Goal: Information Seeking & Learning: Learn about a topic

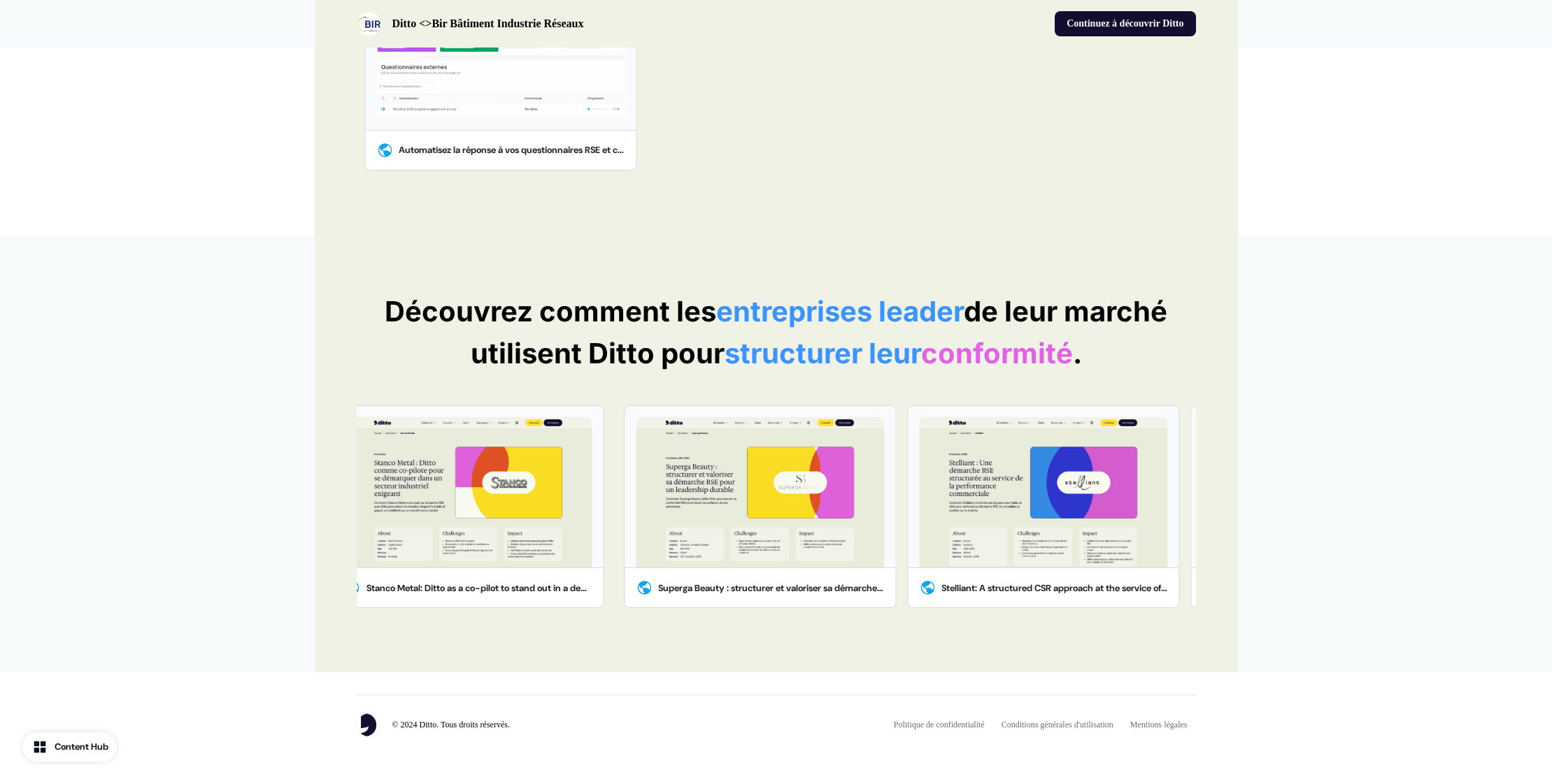
scroll to position [632, 0]
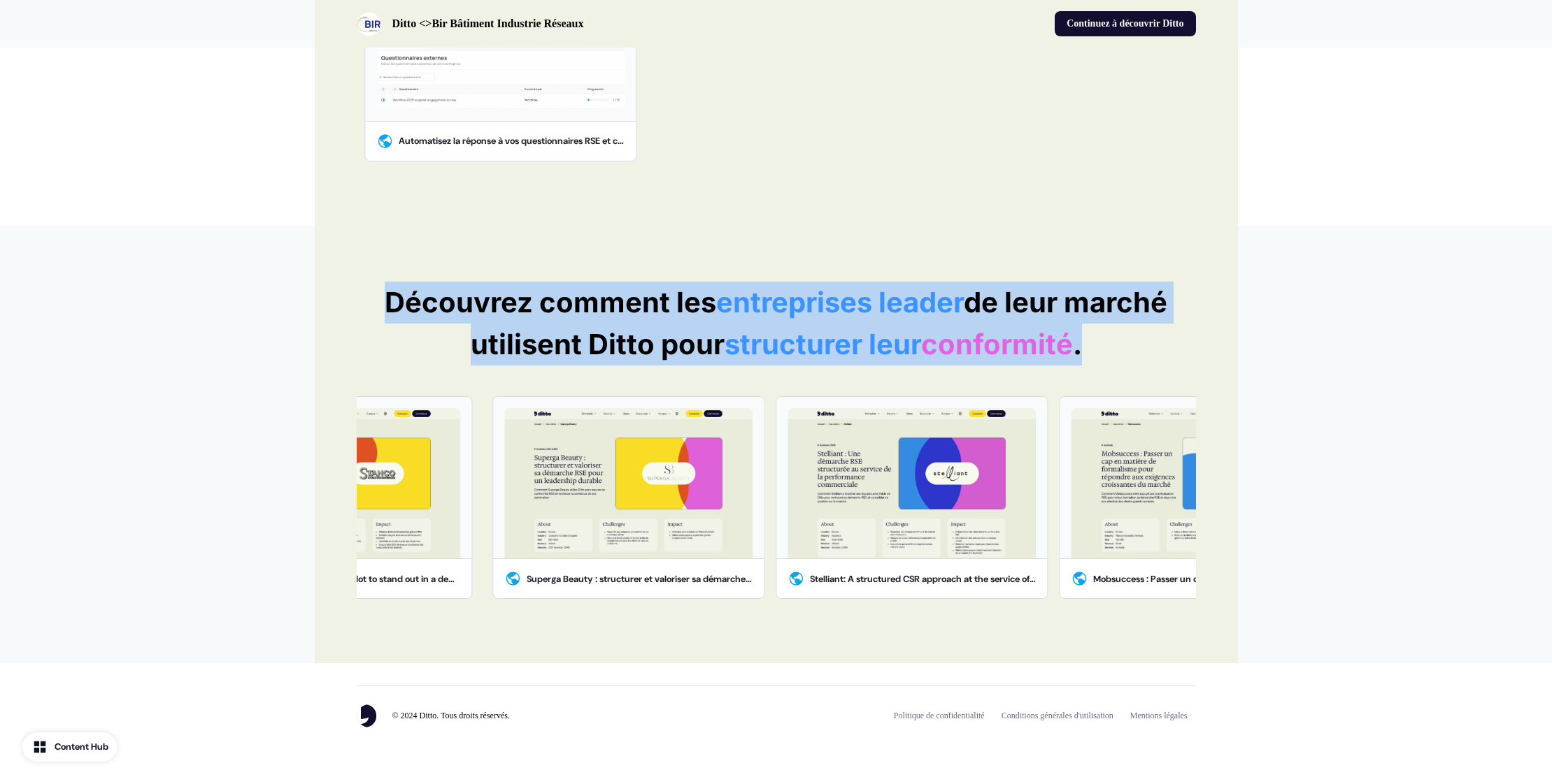
drag, startPoint x: 380, startPoint y: 307, endPoint x: 1304, endPoint y: 360, distance: 925.5
click at [1304, 360] on div "Découvrez comment les entreprises leader de leur marché utilisent Ditto pour st…" at bounding box center [776, 445] width 1552 height 438
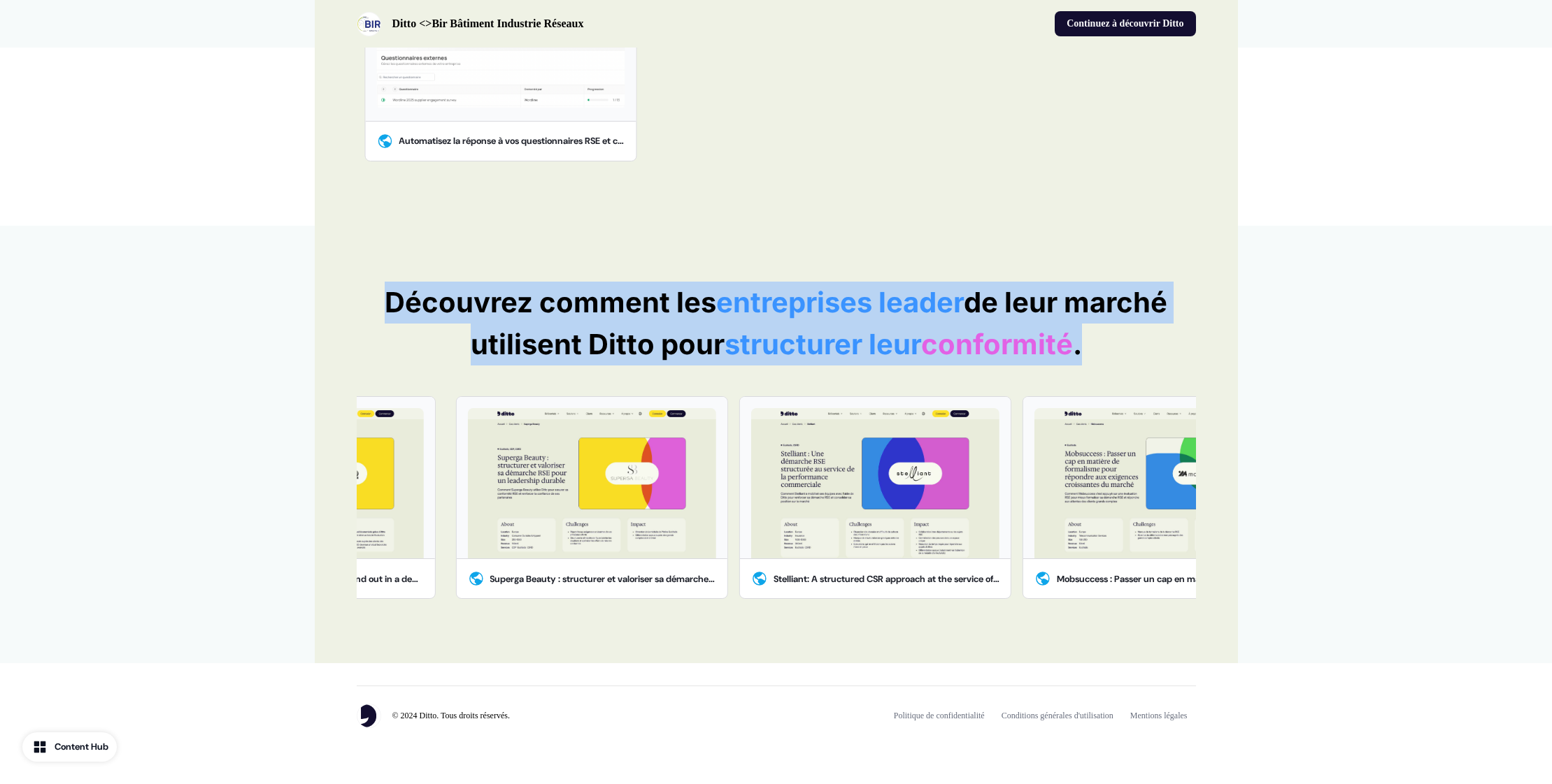
click at [409, 282] on p "Découvrez comment les entreprises leader de leur marché utilisent Ditto pour st…" at bounding box center [776, 324] width 839 height 84
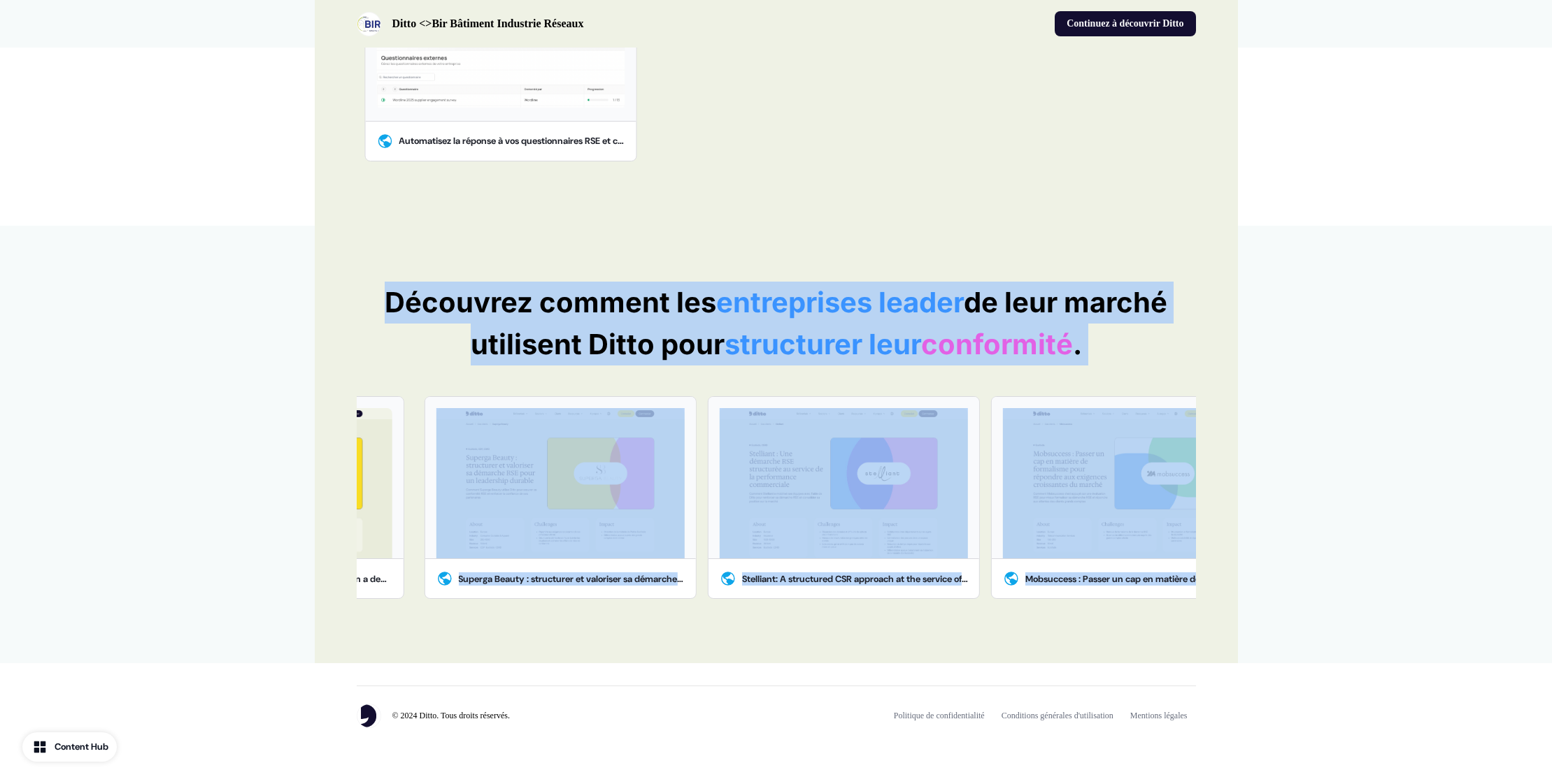
drag, startPoint x: 388, startPoint y: 302, endPoint x: 1218, endPoint y: 378, distance: 833.5
click at [1218, 378] on div "Découvrez comment les entreprises leader de leur marché utilisent Ditto pour st…" at bounding box center [776, 445] width 923 height 438
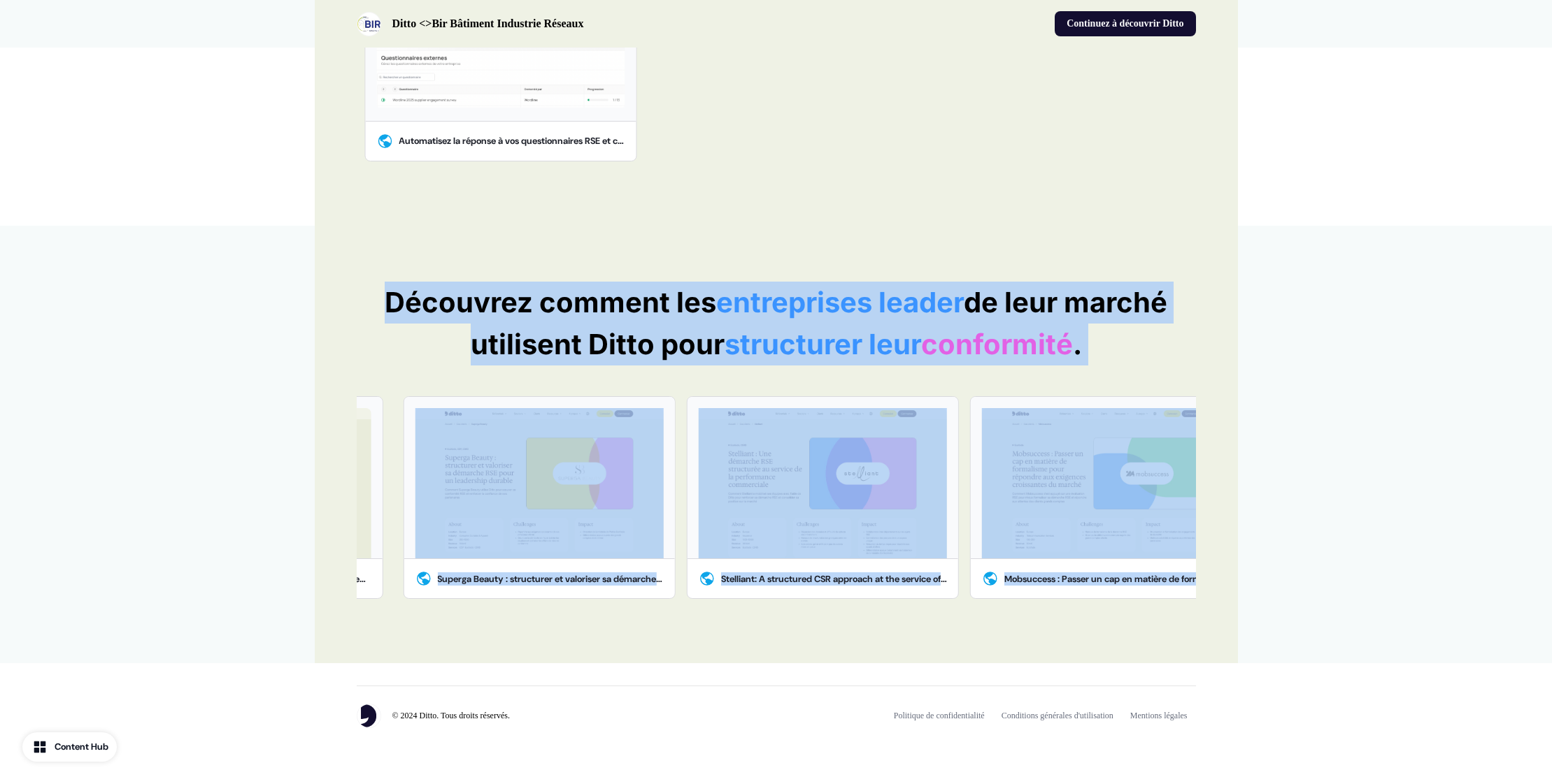
click at [379, 263] on div "Découvrez comment les entreprises leader de leur marché utilisent Ditto pour st…" at bounding box center [776, 445] width 923 height 438
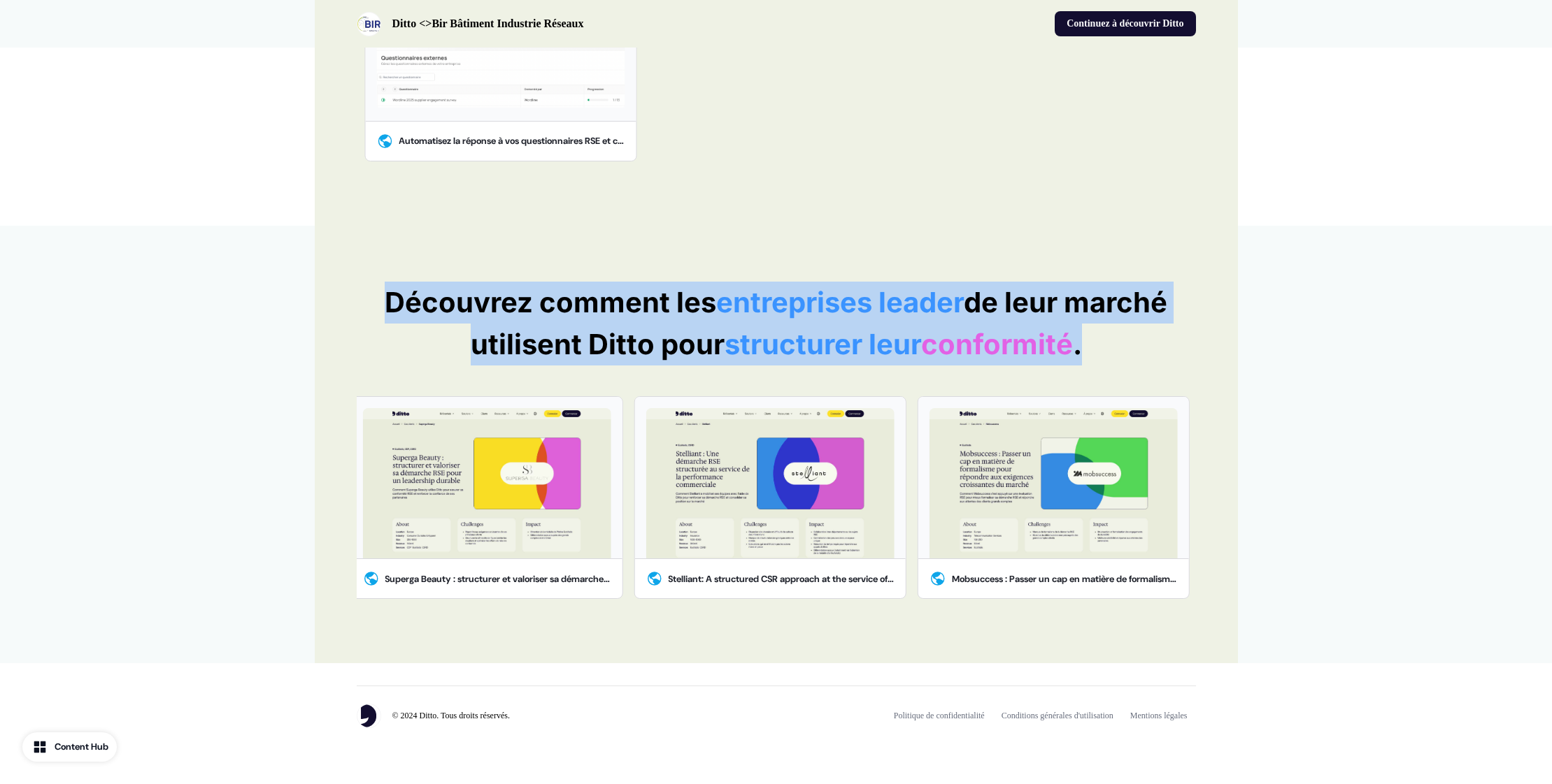
drag, startPoint x: 381, startPoint y: 304, endPoint x: 1142, endPoint y: 359, distance: 763.0
click at [1142, 359] on p "Découvrez comment les entreprises leader de leur marché utilisent Ditto pour st…" at bounding box center [776, 324] width 839 height 84
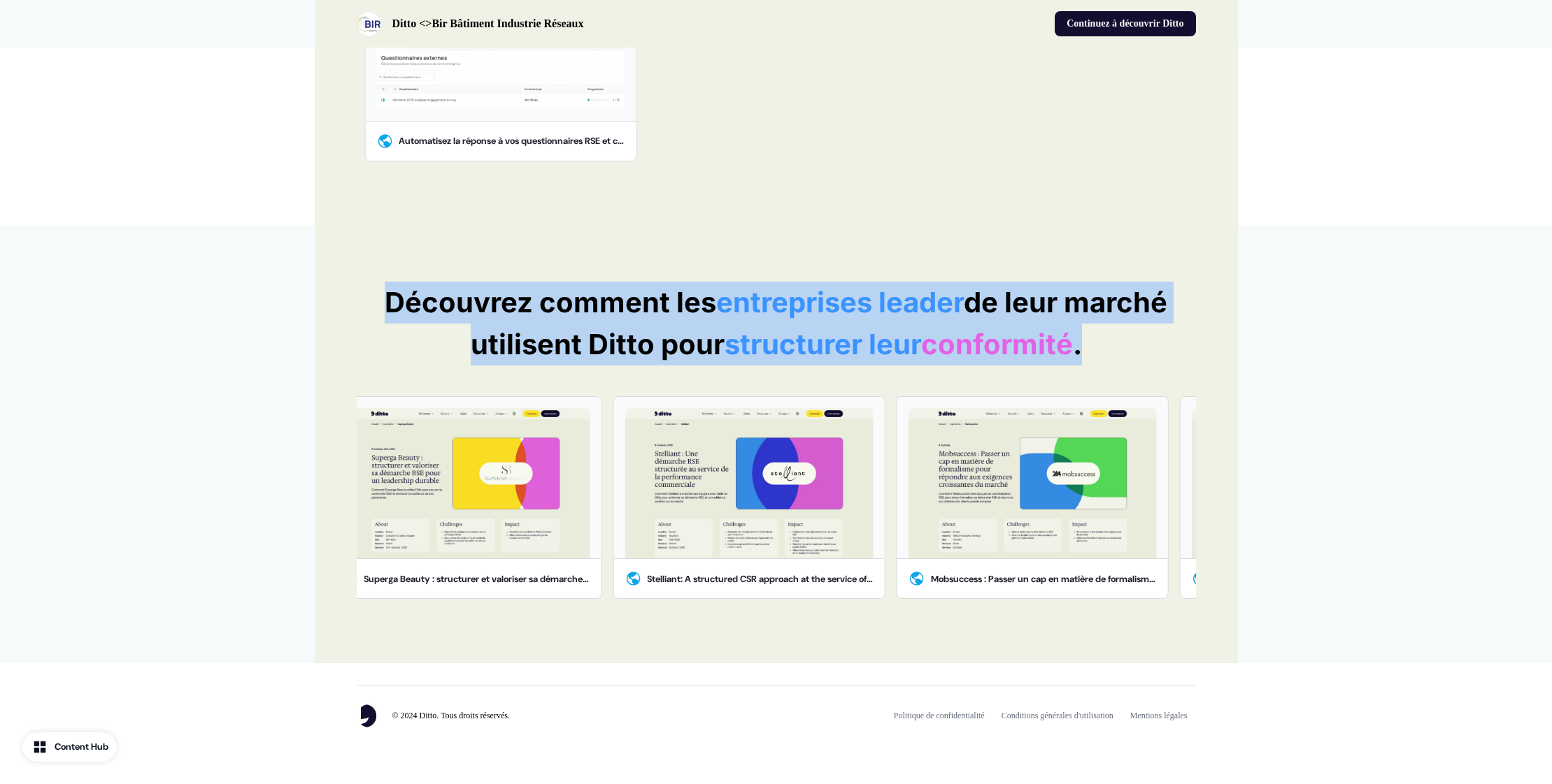
click at [371, 298] on p "Découvrez comment les entreprises leader de leur marché utilisent Ditto pour st…" at bounding box center [776, 324] width 839 height 84
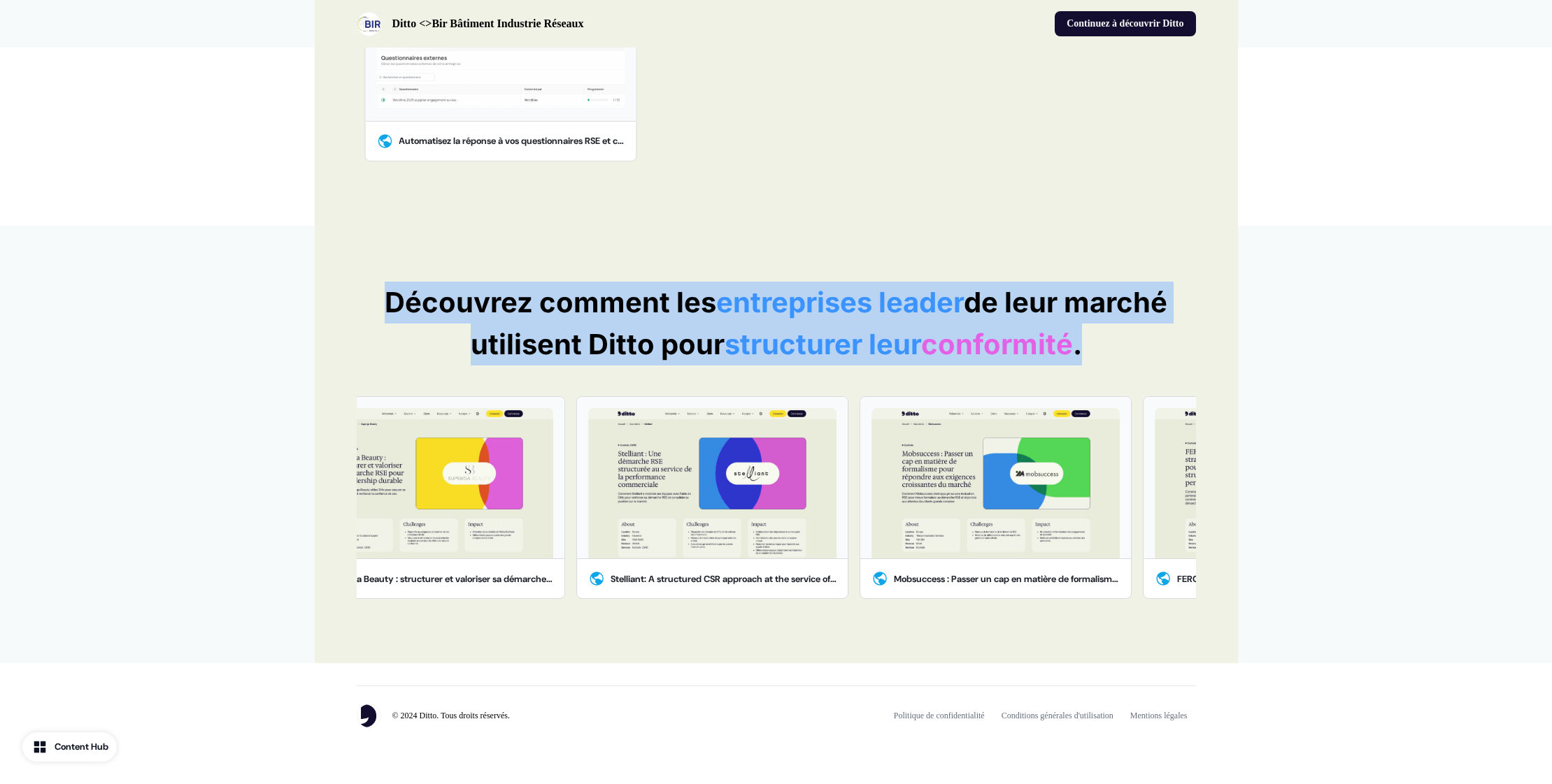
drag, startPoint x: 377, startPoint y: 297, endPoint x: 1138, endPoint y: 361, distance: 763.7
click at [1138, 361] on p "Découvrez comment les entreprises leader de leur marché utilisent Ditto pour st…" at bounding box center [776, 324] width 839 height 84
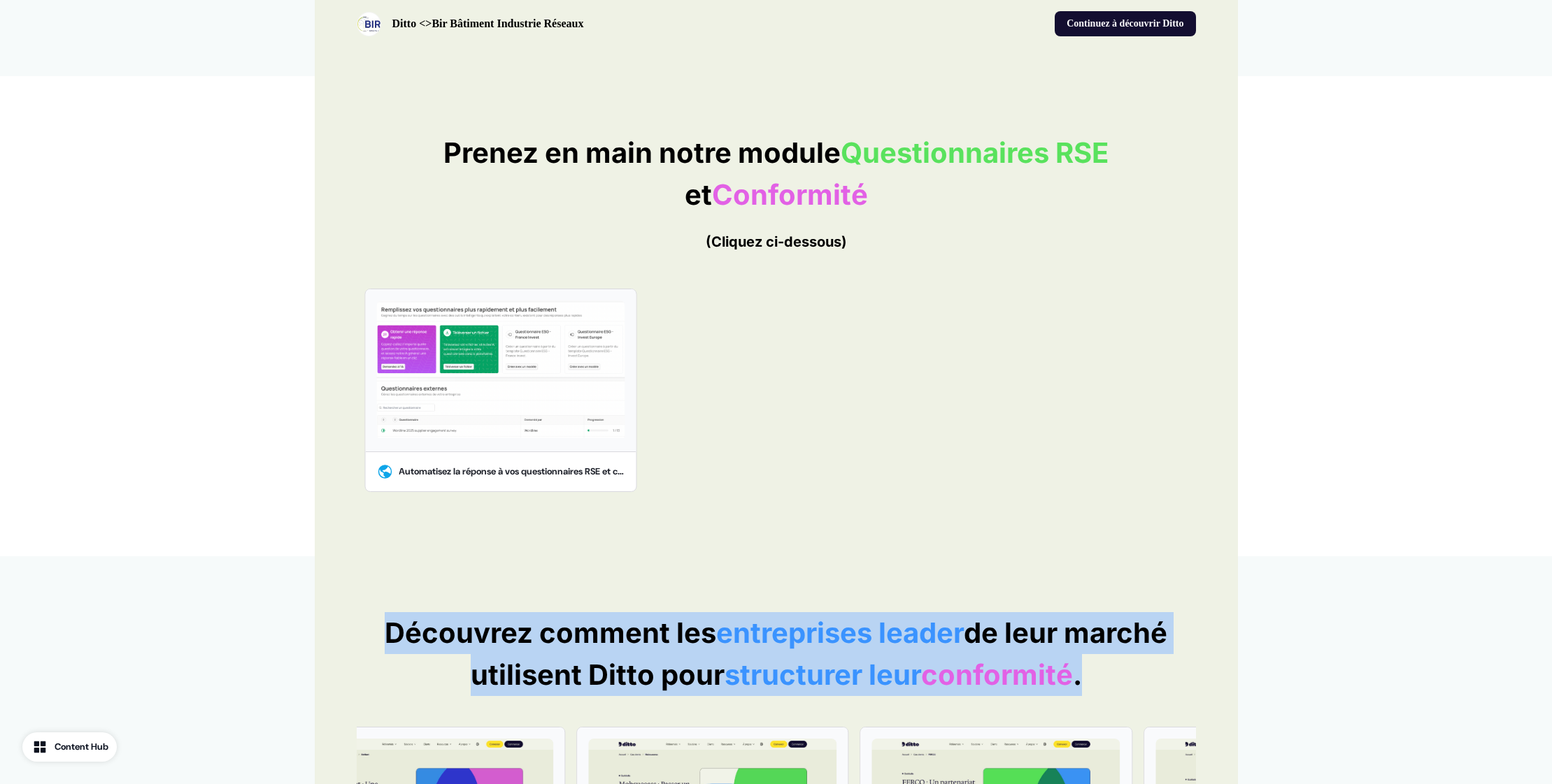
scroll to position [0, 0]
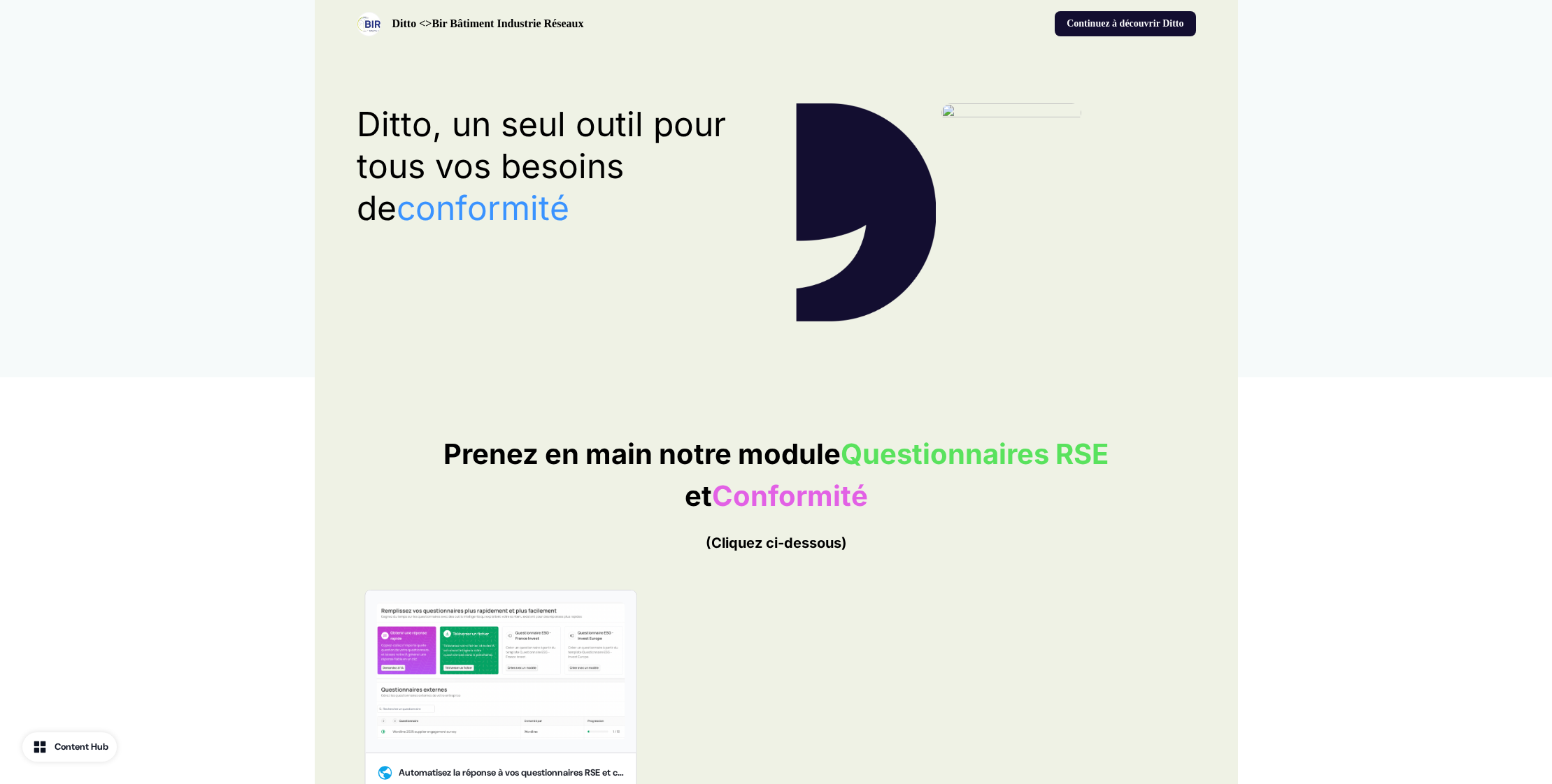
click at [238, 530] on div "Prenez en main notre module Questionnaires RSE et Conformité (Cliquez ci-dessou…" at bounding box center [776, 617] width 1552 height 480
click at [206, 296] on div "Ditto, un seul outil pour tous vos besoins de conformité" at bounding box center [776, 212] width 1552 height 330
drag, startPoint x: 234, startPoint y: 499, endPoint x: 214, endPoint y: 463, distance: 41.2
click at [234, 499] on div "Prenez en main notre module Questionnaires RSE et Conformité (Cliquez ci-dessou…" at bounding box center [776, 617] width 1552 height 480
click at [108, 178] on div "Ditto, un seul outil pour tous vos besoins de conformité" at bounding box center [776, 212] width 1552 height 330
